Goal: Navigation & Orientation: Go to known website

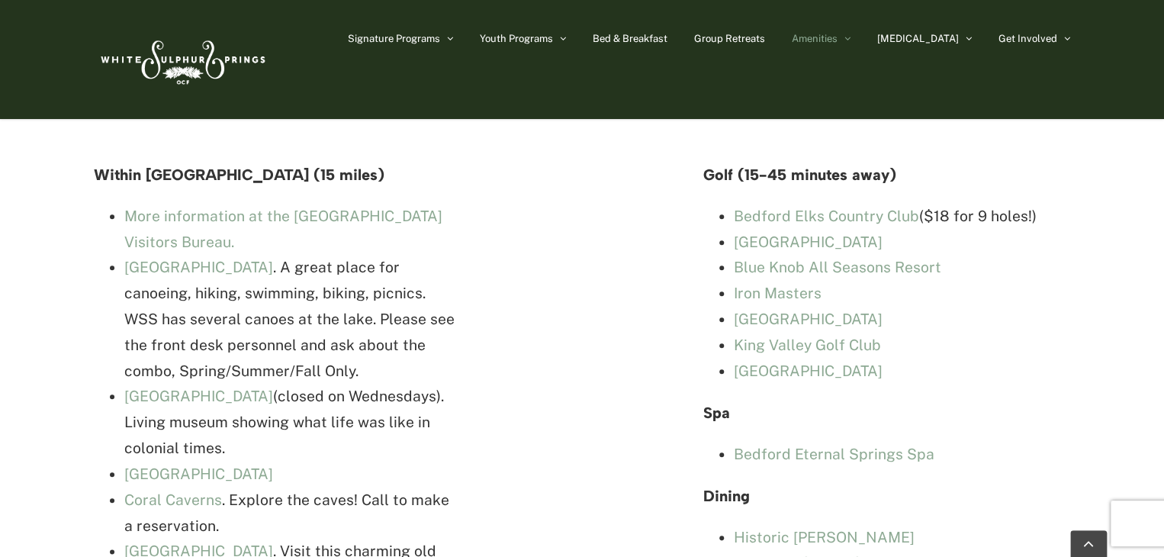
scroll to position [3468, 0]
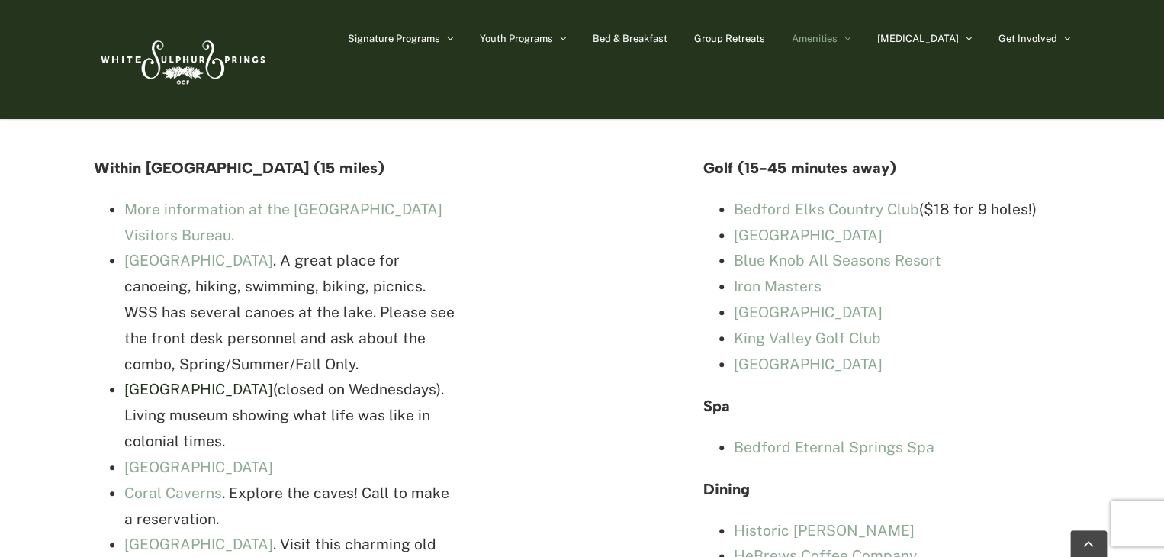
click at [198, 381] on link "[GEOGRAPHIC_DATA]" at bounding box center [198, 389] width 149 height 17
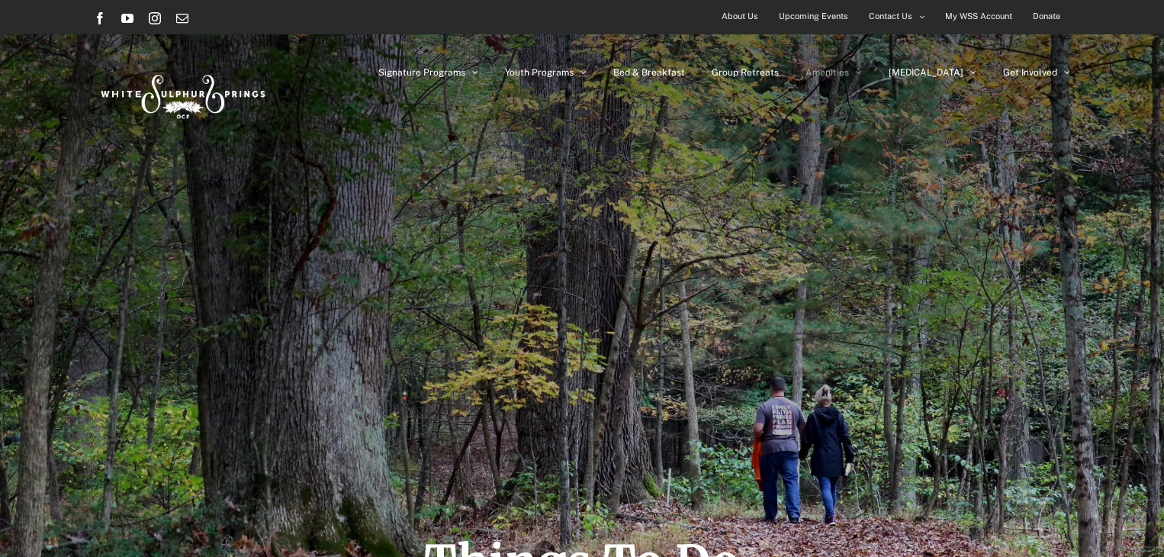
click at [180, 92] on img at bounding box center [182, 94] width 176 height 72
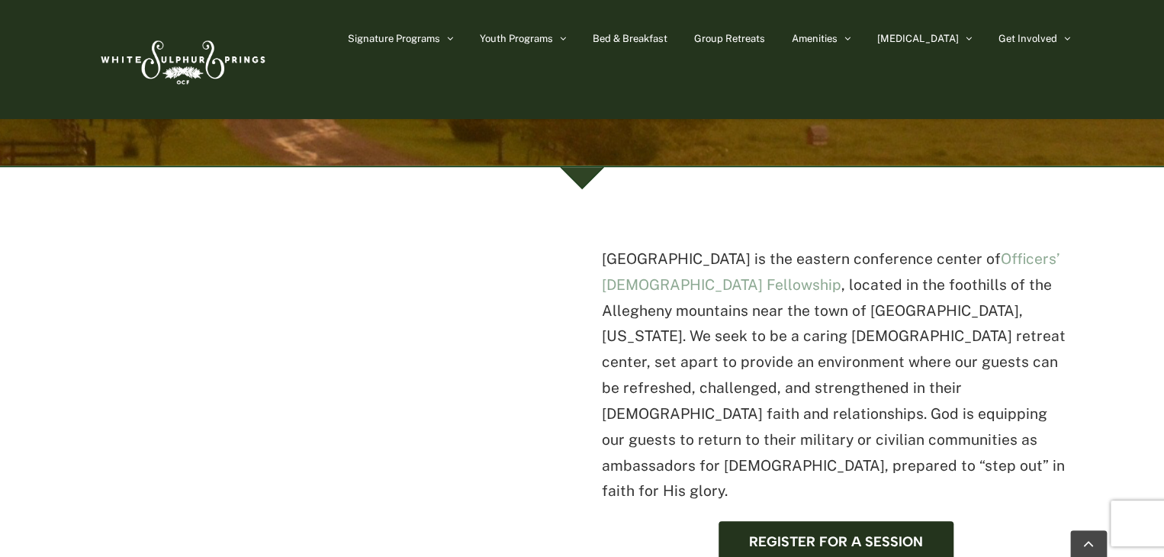
scroll to position [372, 0]
